Goal: Information Seeking & Learning: Learn about a topic

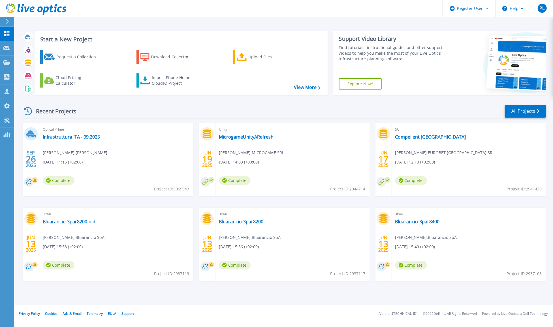
click at [136, 116] on div "Recent Projects All Projects" at bounding box center [284, 111] width 524 height 14
click at [74, 136] on link "Infrastruttura ITA - 09.2025" at bounding box center [71, 137] width 57 height 6
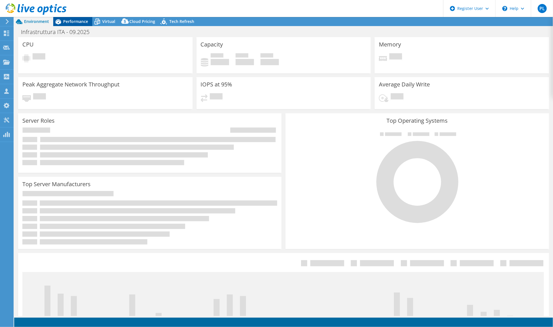
select select "EUFrankfurt"
select select "EUR"
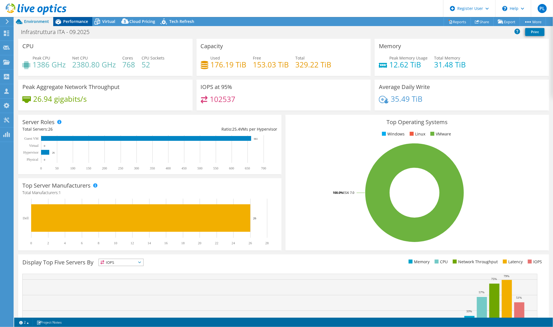
click at [78, 21] on span "Performance" at bounding box center [75, 21] width 25 height 5
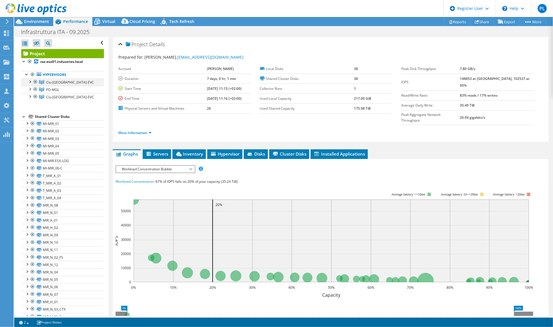
drag, startPoint x: 29, startPoint y: 81, endPoint x: 38, endPoint y: 82, distance: 8.7
click at [29, 81] on div at bounding box center [30, 81] width 6 height 6
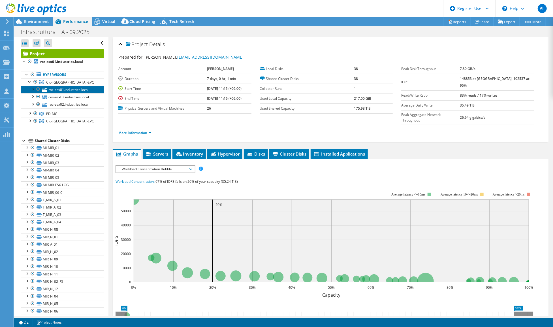
click at [54, 89] on link "roz-esx01.industries.local" at bounding box center [62, 89] width 83 height 7
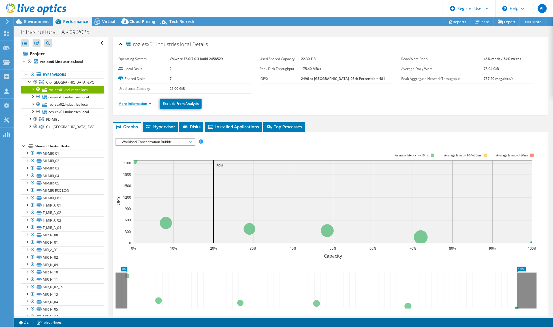
click at [149, 102] on link "More Information" at bounding box center [134, 103] width 33 height 5
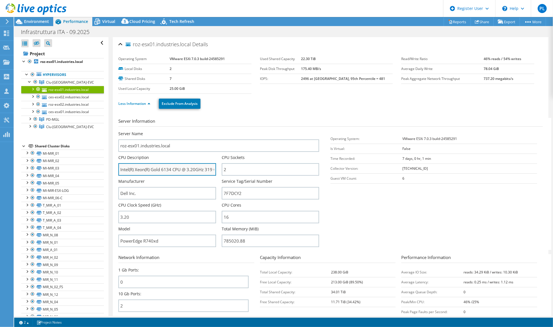
drag, startPoint x: 172, startPoint y: 168, endPoint x: 162, endPoint y: 168, distance: 10.2
click at [162, 168] on input "Intel(R) Xeon(R) Gold 6134 CPU @ 3.20GHz 319 GHz" at bounding box center [167, 169] width 98 height 12
drag, startPoint x: 133, startPoint y: 168, endPoint x: 204, endPoint y: 168, distance: 71.4
click at [204, 168] on input "Intel(R) Xeon(R) Gold 6134 CPU @ 3.20GHz 319 GHz" at bounding box center [167, 169] width 98 height 12
click at [75, 96] on link "ces-esx02.industries.local" at bounding box center [62, 96] width 83 height 7
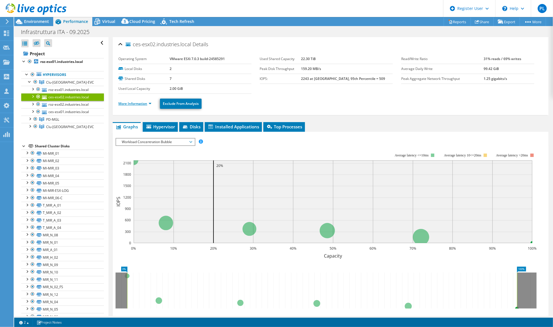
click at [149, 104] on link "More Information" at bounding box center [134, 103] width 33 height 5
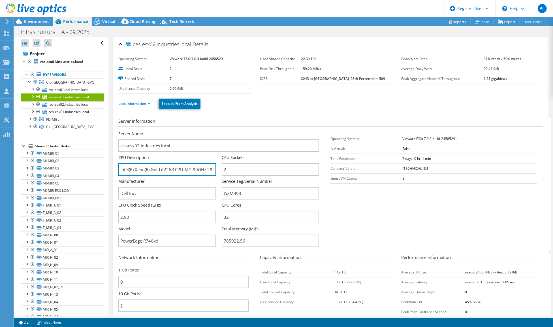
drag, startPoint x: 183, startPoint y: 168, endPoint x: 113, endPoint y: 168, distance: 69.7
click at [113, 168] on div "ces-esx02.industries.local Details Operating System VMware ESXi 7.0.3 build-245…" at bounding box center [331, 204] width 436 height 335
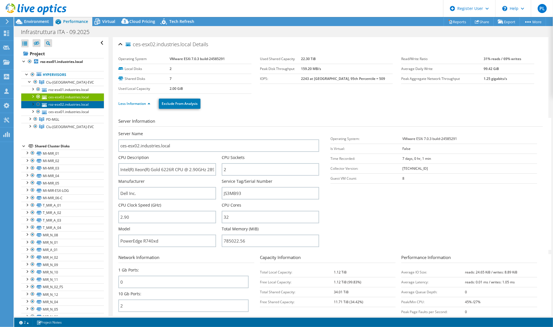
click at [72, 105] on link "roz-esx02.industries.local" at bounding box center [62, 104] width 83 height 7
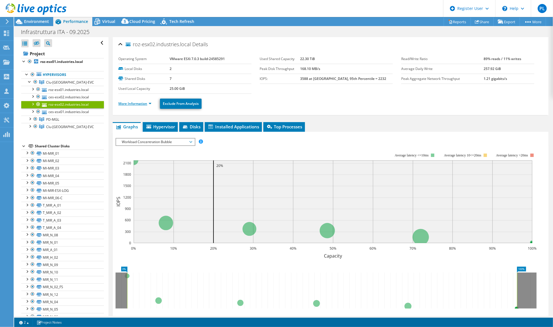
click at [148, 103] on link "More Information" at bounding box center [134, 103] width 33 height 5
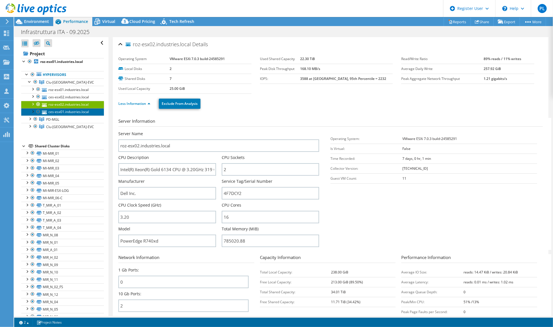
click at [61, 111] on link "ces-esx01.industries.local" at bounding box center [62, 111] width 83 height 7
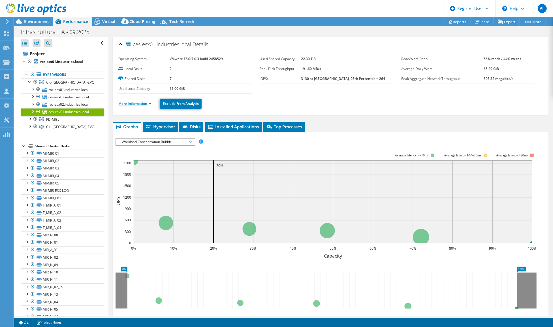
click at [148, 103] on link "More Information" at bounding box center [134, 103] width 33 height 5
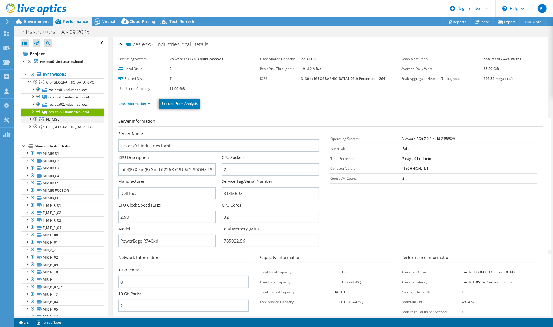
click at [31, 118] on div at bounding box center [30, 119] width 6 height 6
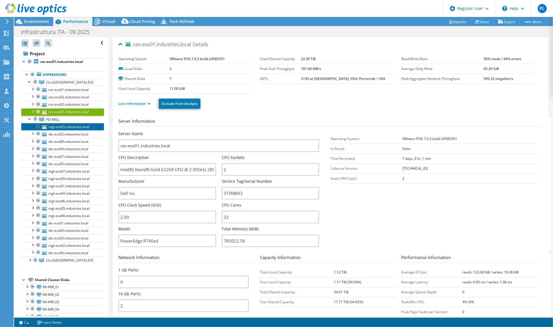
click at [63, 127] on link "mgl-esx03.industries.local" at bounding box center [62, 126] width 83 height 7
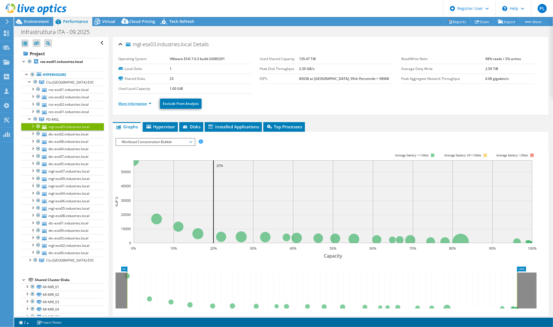
click at [148, 104] on link "More Information" at bounding box center [134, 103] width 33 height 5
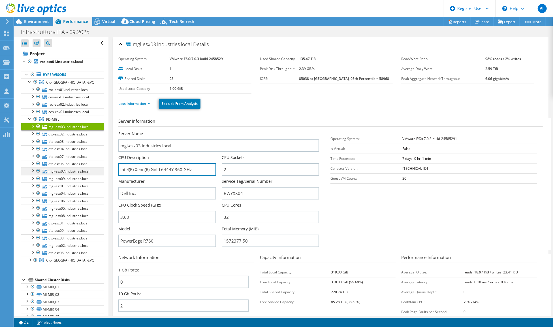
drag, startPoint x: 172, startPoint y: 168, endPoint x: 99, endPoint y: 168, distance: 72.5
click at [99, 168] on div "Open All Close All Hide Excluded Nodes Project Tree Filter" at bounding box center [283, 176] width 539 height 279
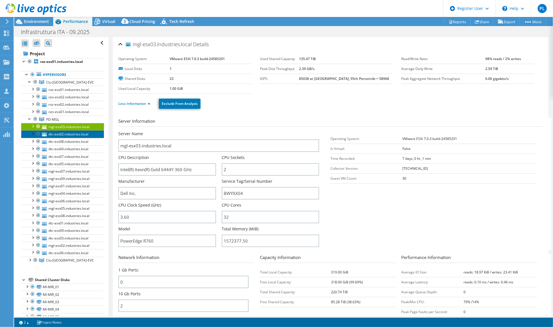
click at [65, 134] on link "dtc-esx02.industries.local" at bounding box center [62, 133] width 83 height 7
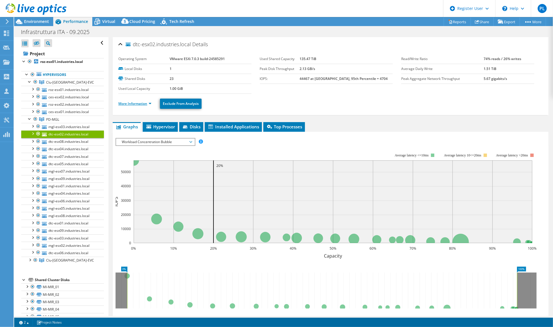
click at [150, 103] on link "More Information" at bounding box center [134, 103] width 33 height 5
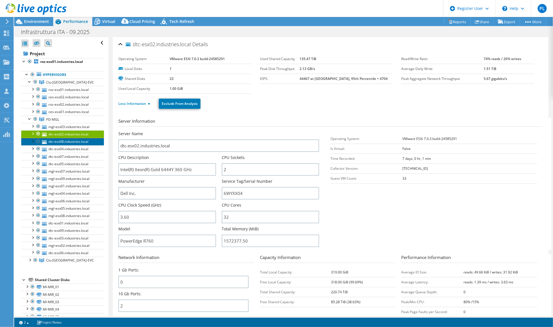
click at [69, 140] on link "dtc-esx08.industries.local" at bounding box center [62, 141] width 83 height 7
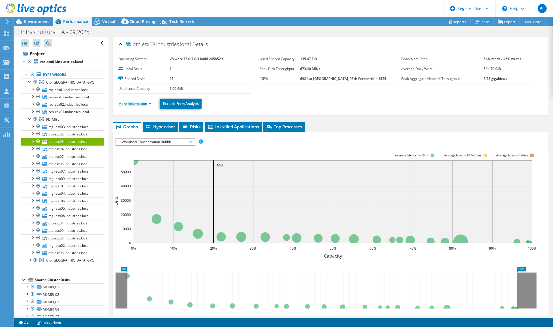
click at [150, 101] on link "More Information" at bounding box center [134, 103] width 33 height 5
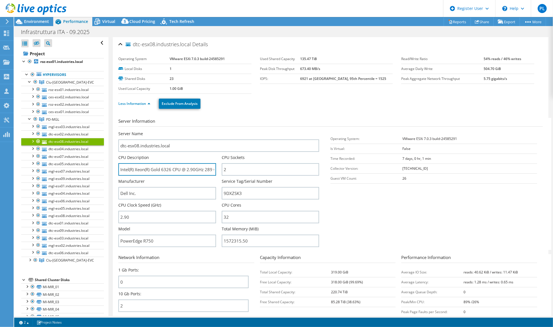
drag, startPoint x: 172, startPoint y: 169, endPoint x: 112, endPoint y: 169, distance: 59.5
drag, startPoint x: 70, startPoint y: 144, endPoint x: 68, endPoint y: 149, distance: 5.7
click at [70, 144] on link "dtc-esx08.industries.local" at bounding box center [62, 141] width 83 height 7
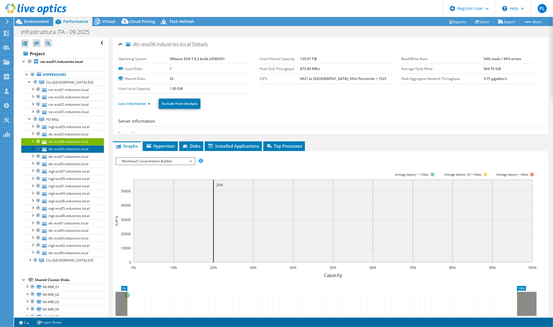
click at [68, 149] on link "dtc-esx04.industries.local" at bounding box center [62, 148] width 83 height 7
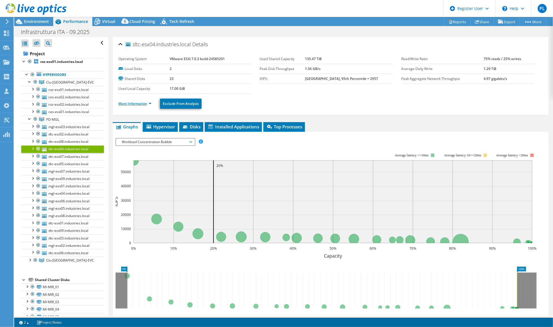
click at [147, 101] on link "More Information" at bounding box center [134, 103] width 33 height 5
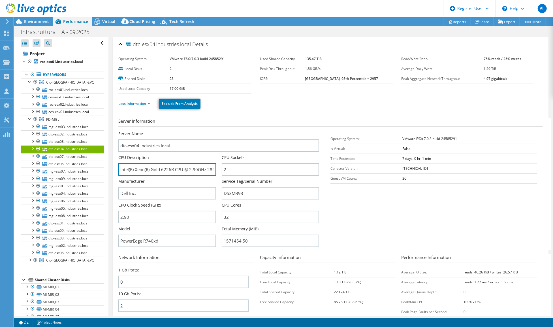
drag, startPoint x: 174, startPoint y: 169, endPoint x: 114, endPoint y: 169, distance: 60.6
click at [114, 169] on div "dtc-esx04.industries.local Details Operating System VMware ESXi 7.0.3 build-245…" at bounding box center [331, 204] width 436 height 335
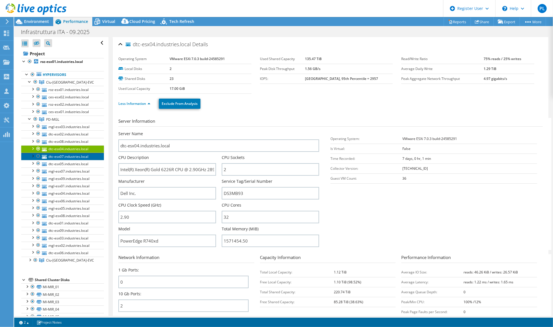
click at [65, 153] on link "dtc-esx07.industries.local" at bounding box center [62, 156] width 83 height 7
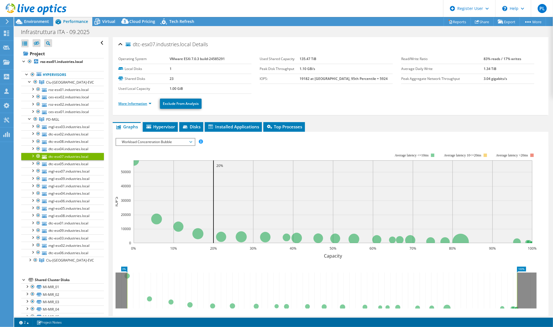
click at [150, 103] on link "More Information" at bounding box center [134, 103] width 33 height 5
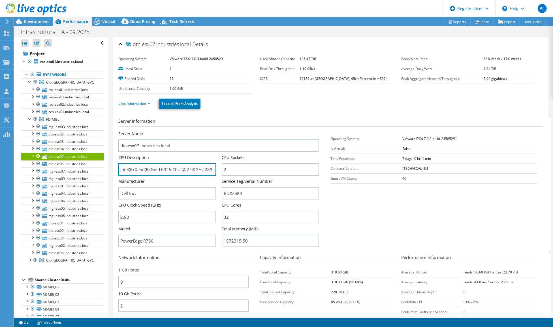
drag, startPoint x: 171, startPoint y: 169, endPoint x: 114, endPoint y: 169, distance: 57.5
click at [114, 169] on div "dtc-esx07.industries.local Details Operating System VMware ESXi 7.0.3 build-245…" at bounding box center [331, 204] width 436 height 335
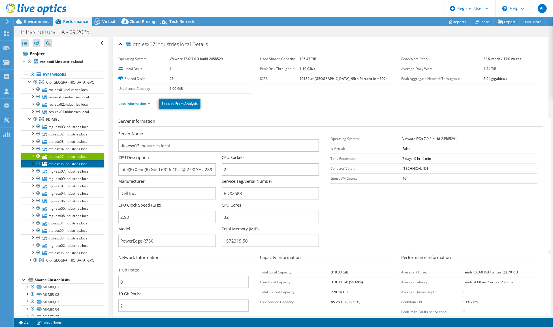
click at [72, 163] on link "dtc-esx05.industries.local" at bounding box center [62, 163] width 83 height 7
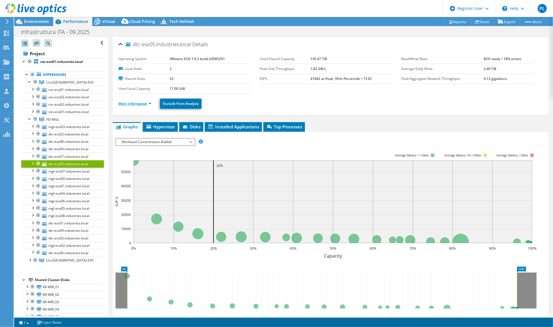
click at [150, 103] on link "More Information" at bounding box center [134, 103] width 33 height 5
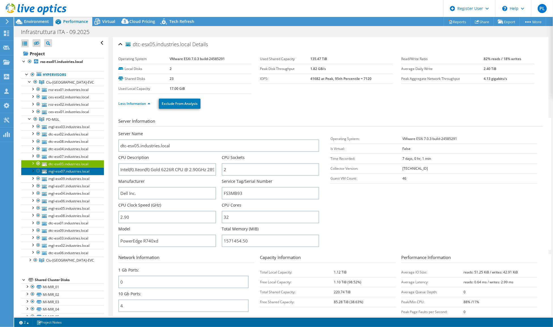
click at [76, 170] on link "mgl-esx07.industries.local" at bounding box center [62, 170] width 83 height 7
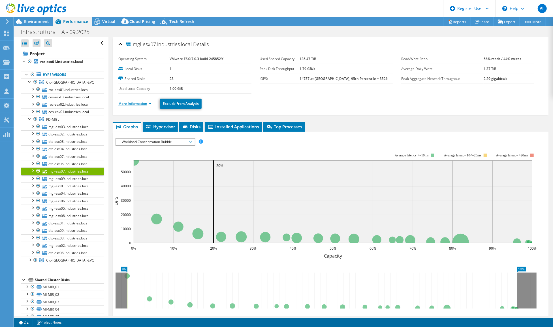
click at [149, 104] on link "More Information" at bounding box center [134, 103] width 33 height 5
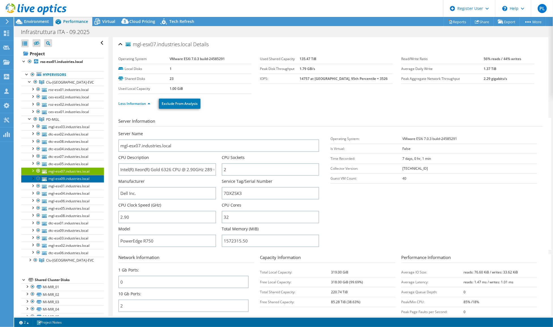
click at [63, 177] on link "mgl-esx09.industries.local" at bounding box center [62, 178] width 83 height 7
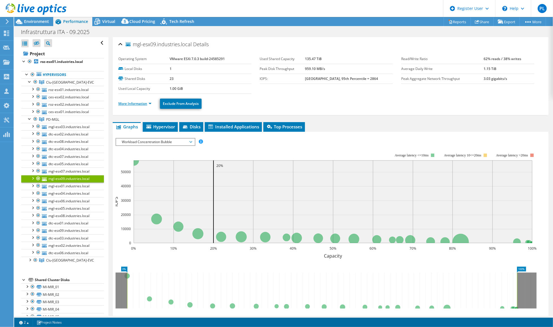
click at [147, 104] on link "More Information" at bounding box center [134, 103] width 33 height 5
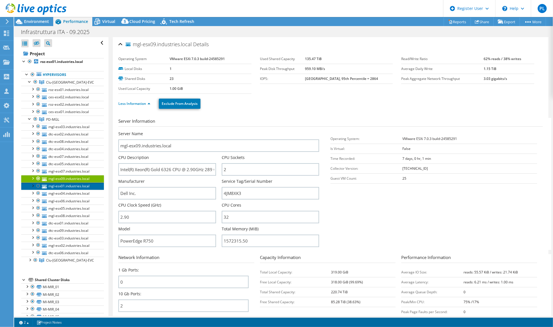
click at [75, 186] on link "mgl-esx01.industries.local" at bounding box center [62, 185] width 83 height 7
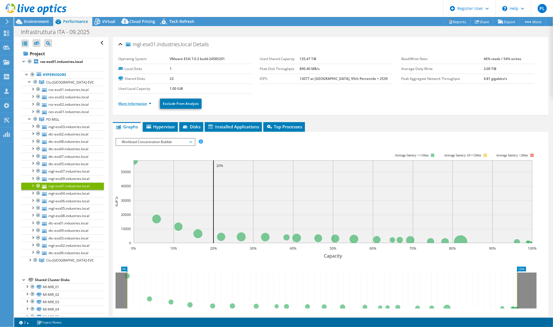
click at [149, 103] on link "More Information" at bounding box center [134, 103] width 33 height 5
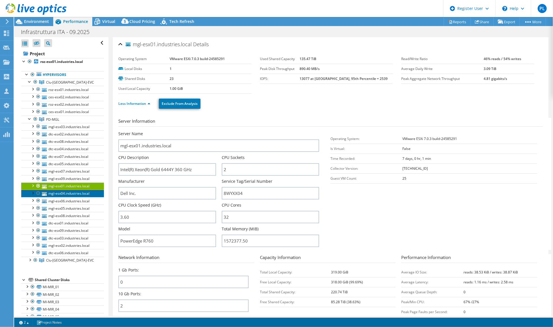
click at [62, 191] on link "mgl-esx04.industries.local" at bounding box center [62, 193] width 83 height 7
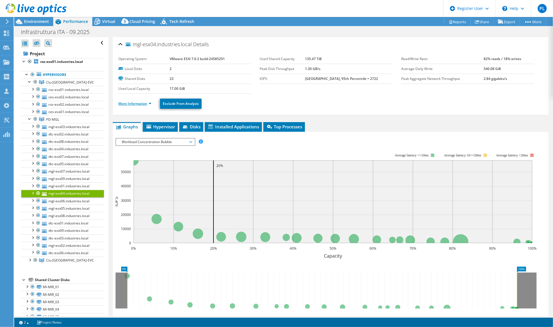
click at [148, 102] on link "More Information" at bounding box center [134, 103] width 33 height 5
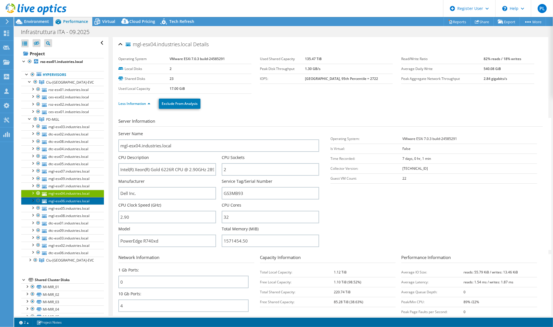
click at [61, 201] on link "mgl-esx06.industries.local" at bounding box center [62, 200] width 83 height 7
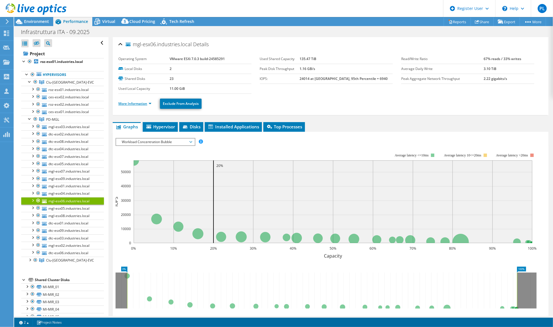
click at [151, 103] on link "More Information" at bounding box center [134, 103] width 33 height 5
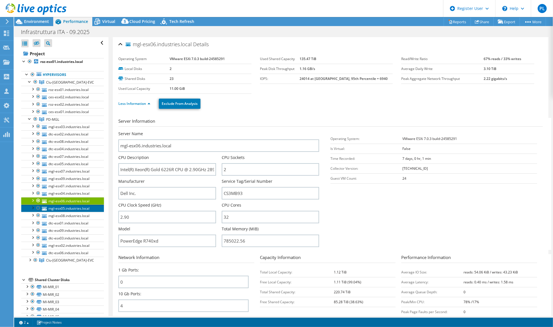
click at [65, 207] on link "mgl-esx05.industries.local" at bounding box center [62, 207] width 83 height 7
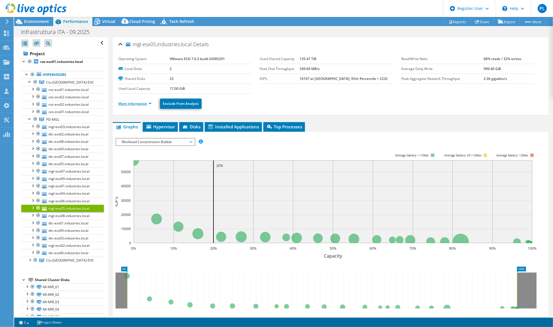
click at [149, 103] on link "More Information" at bounding box center [134, 103] width 33 height 5
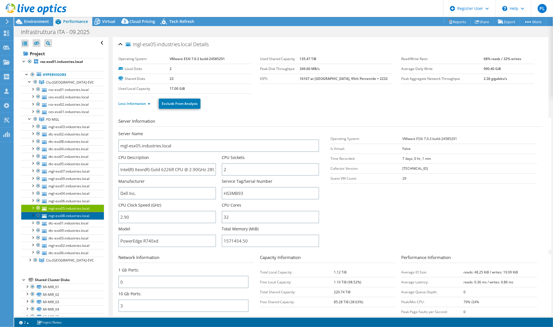
click at [56, 214] on link "mgl-esx08.industries.local" at bounding box center [62, 215] width 83 height 7
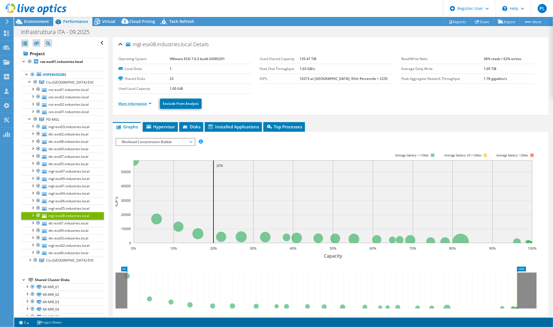
click at [149, 101] on link "More Information" at bounding box center [134, 103] width 33 height 5
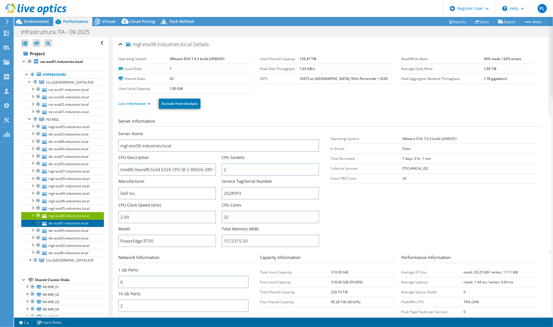
click at [68, 219] on link "dtc-esx01.industries.local" at bounding box center [62, 222] width 83 height 7
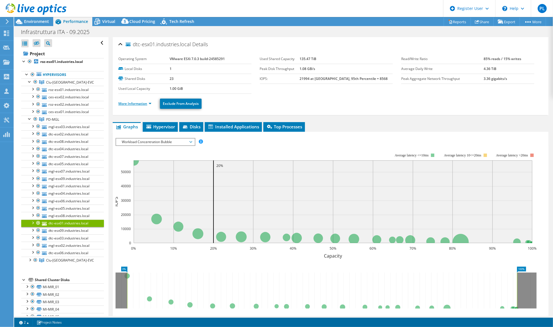
click at [150, 102] on link "More Information" at bounding box center [134, 103] width 33 height 5
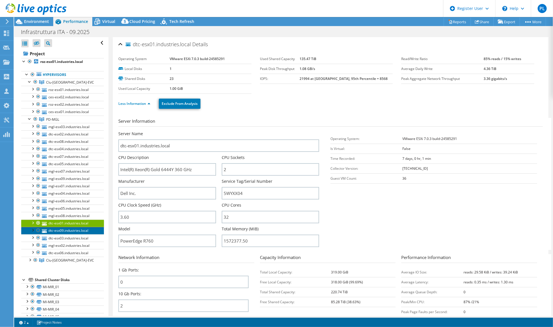
click at [76, 227] on link "dtc-esx09.industries.local" at bounding box center [62, 230] width 83 height 7
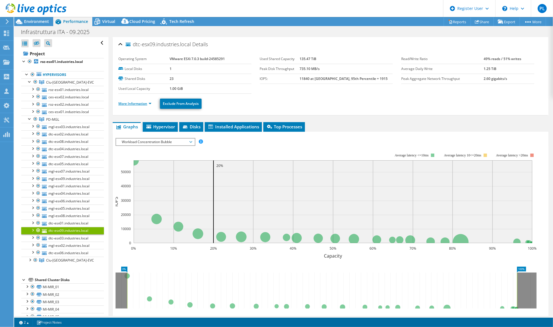
click at [150, 103] on link "More Information" at bounding box center [134, 103] width 33 height 5
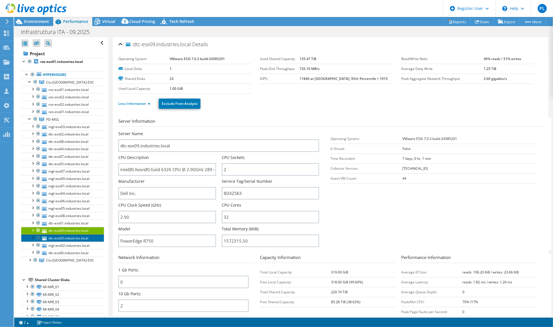
click at [67, 234] on link "dtc-esx03.industries.local" at bounding box center [62, 237] width 83 height 7
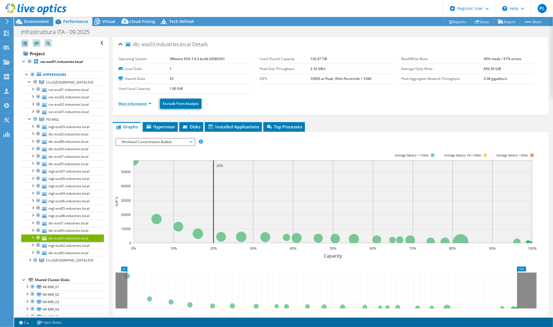
click at [151, 104] on link "More Information" at bounding box center [134, 103] width 33 height 5
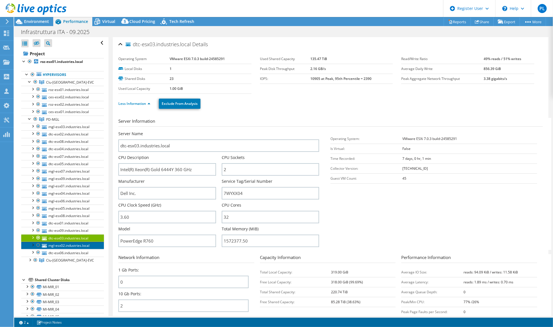
click at [74, 244] on link "mgl-esx02.industries.local" at bounding box center [62, 245] width 83 height 7
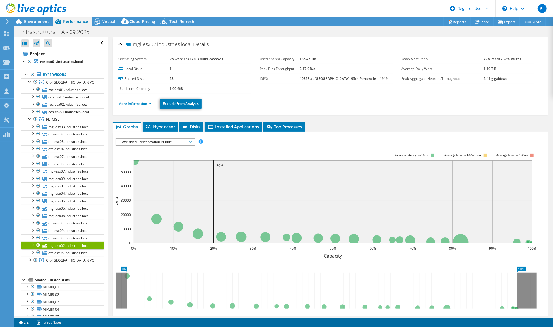
click at [151, 102] on link "More Information" at bounding box center [134, 103] width 33 height 5
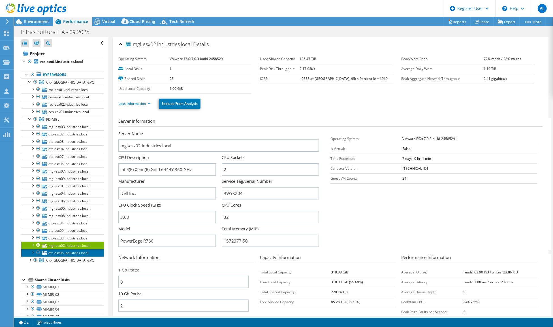
click at [76, 249] on link "dtc-esx06.industries.local" at bounding box center [62, 252] width 83 height 7
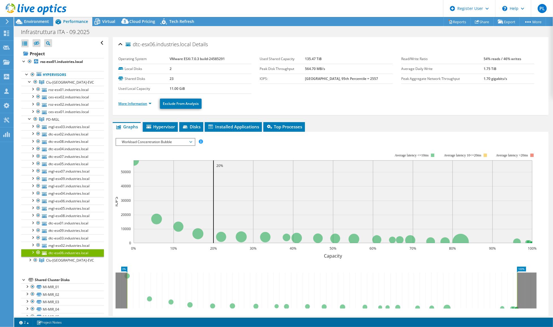
click at [150, 102] on link "More Information" at bounding box center [134, 103] width 33 height 5
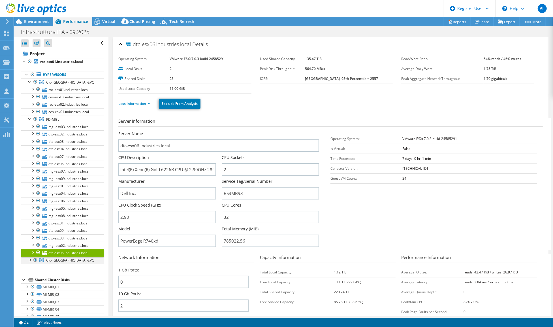
click at [28, 257] on div at bounding box center [30, 260] width 6 height 6
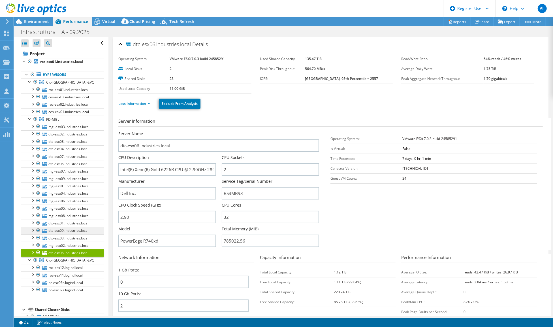
scroll to position [28, 0]
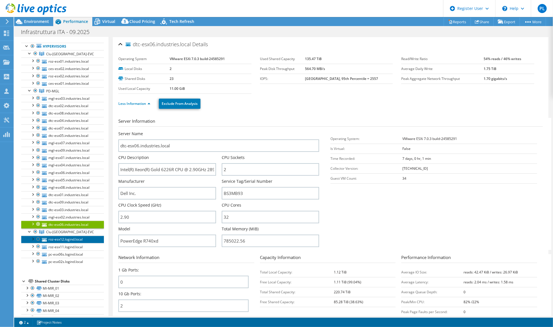
click at [62, 240] on link "roz-esx12.logind.local" at bounding box center [62, 239] width 83 height 7
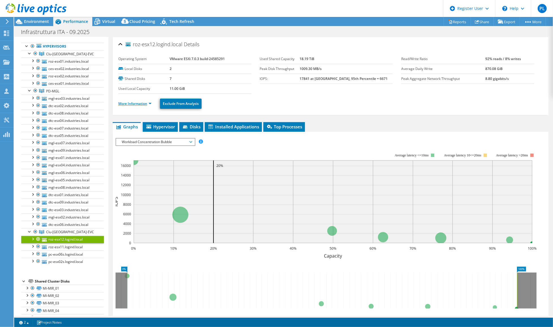
click at [149, 103] on link "More Information" at bounding box center [134, 103] width 33 height 5
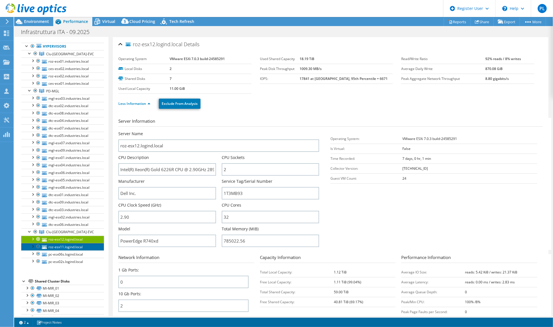
click at [68, 243] on link "roz-esx11.logind.local" at bounding box center [62, 246] width 83 height 7
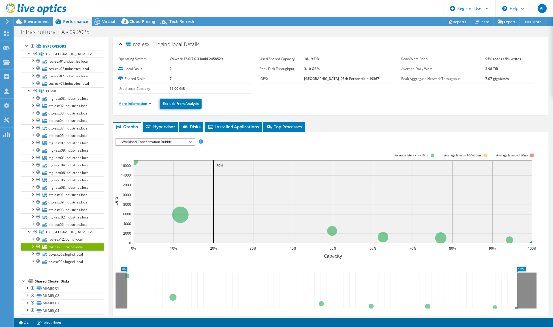
click at [150, 104] on link "More Information" at bounding box center [134, 103] width 33 height 5
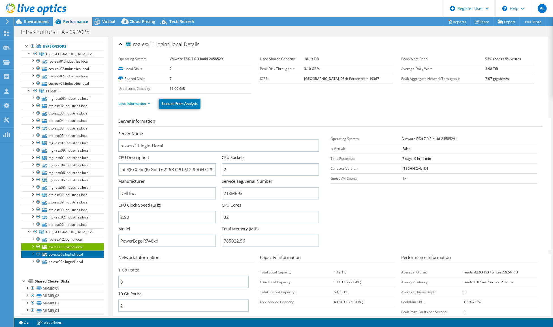
click at [77, 250] on link "pc-esx06s.logind.local" at bounding box center [62, 253] width 83 height 7
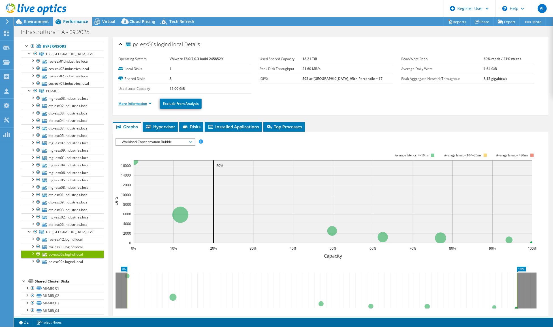
click at [150, 103] on link "More Information" at bounding box center [134, 103] width 33 height 5
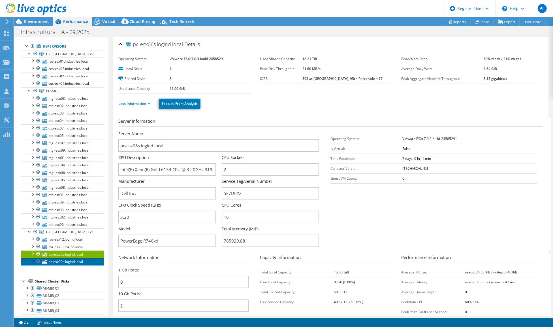
click at [56, 259] on link "pc-esx02s.logind.local" at bounding box center [62, 261] width 83 height 7
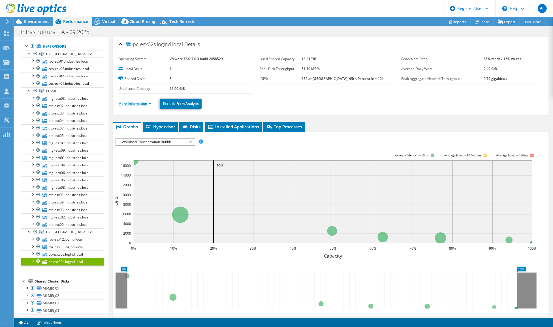
click at [150, 102] on link "More Information" at bounding box center [134, 103] width 33 height 5
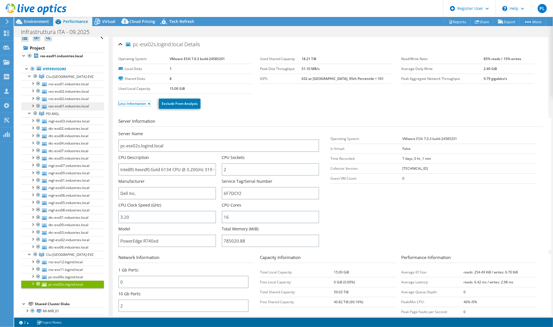
scroll to position [0, 0]
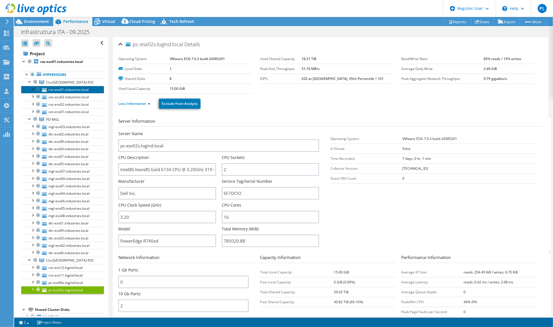
click at [71, 90] on link "roz-esx01.industries.local" at bounding box center [62, 89] width 83 height 7
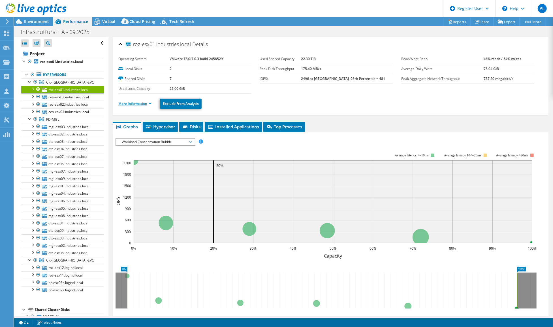
click at [149, 103] on link "More Information" at bounding box center [134, 103] width 33 height 5
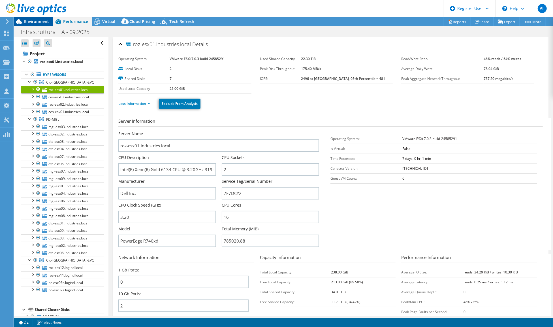
click at [38, 23] on span "Environment" at bounding box center [36, 21] width 25 height 5
